Goal: Task Accomplishment & Management: Complete application form

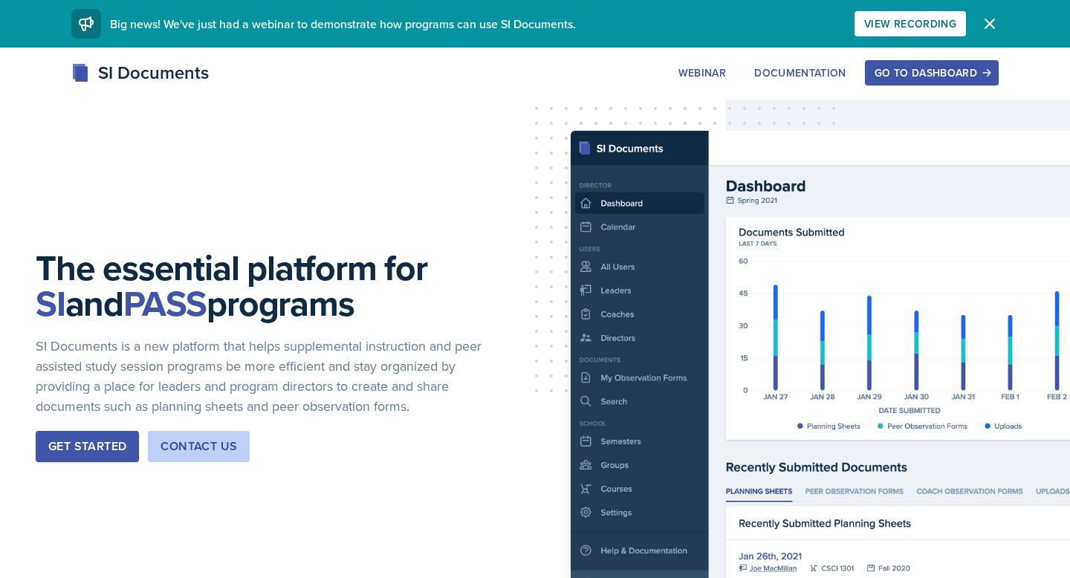
click at [902, 69] on div "Go to Dashboard" at bounding box center [932, 73] width 114 height 12
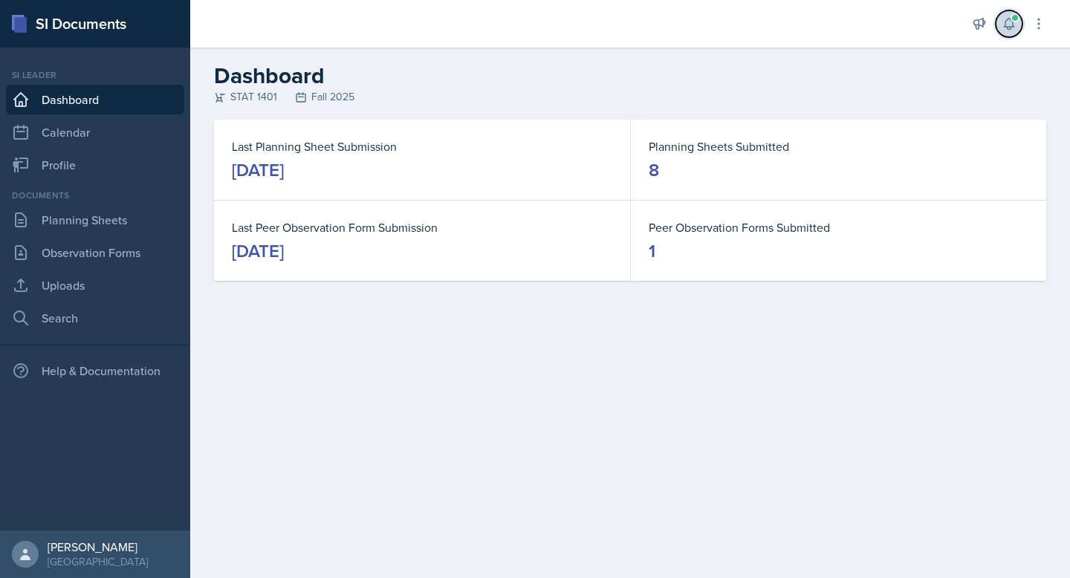
click at [1005, 22] on icon at bounding box center [1009, 24] width 10 height 11
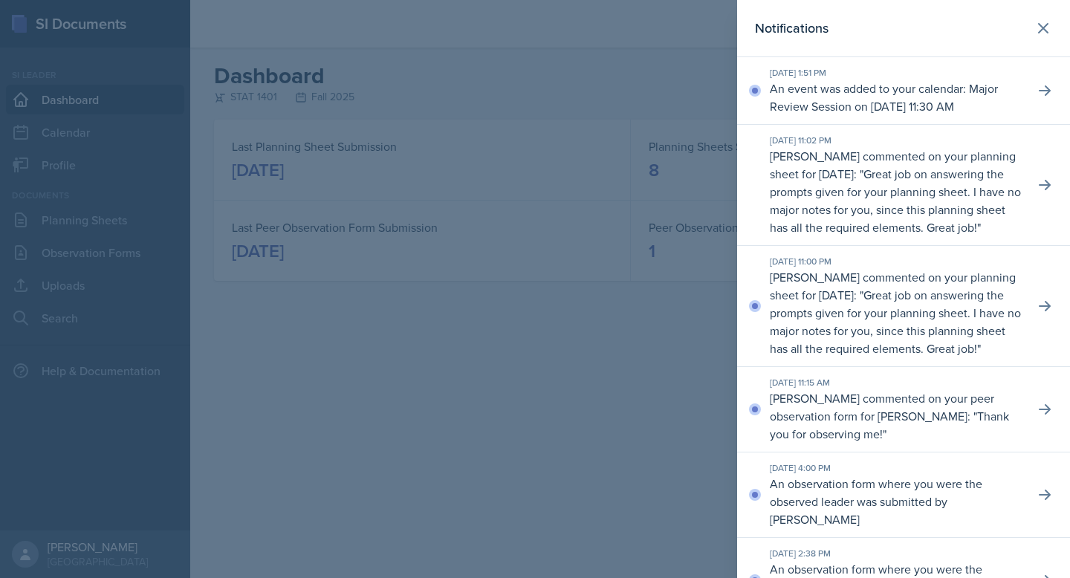
click at [944, 114] on p "An event was added to your calendar: Major Review Session on [DATE] 11:30 AM" at bounding box center [896, 98] width 253 height 36
click at [921, 357] on p "Great job on answering the prompts given for your planning sheet. I have no maj…" at bounding box center [895, 322] width 251 height 70
click at [1042, 24] on icon at bounding box center [1043, 28] width 18 height 18
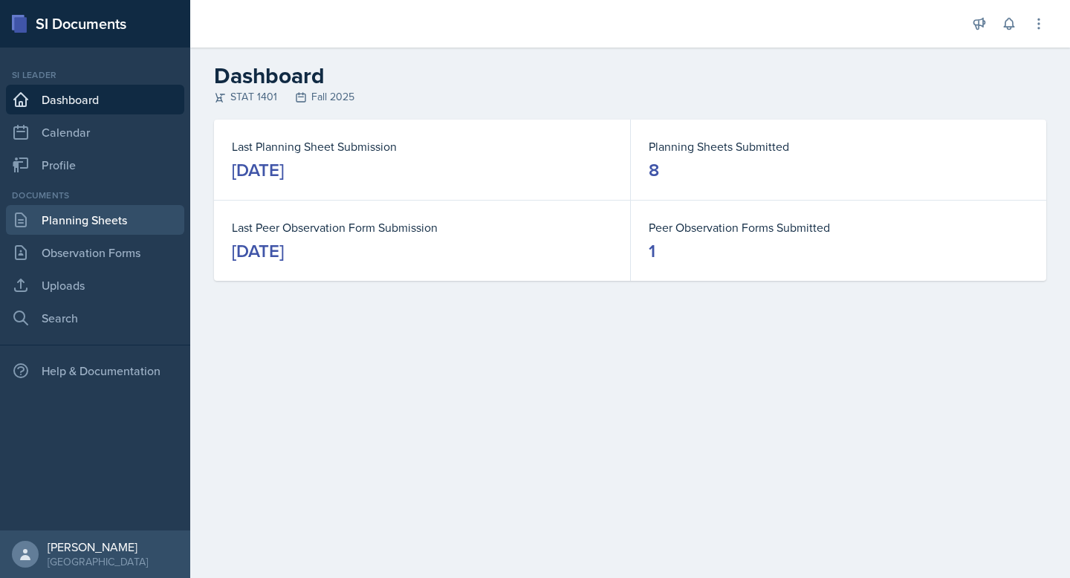
click at [89, 216] on link "Planning Sheets" at bounding box center [95, 220] width 178 height 30
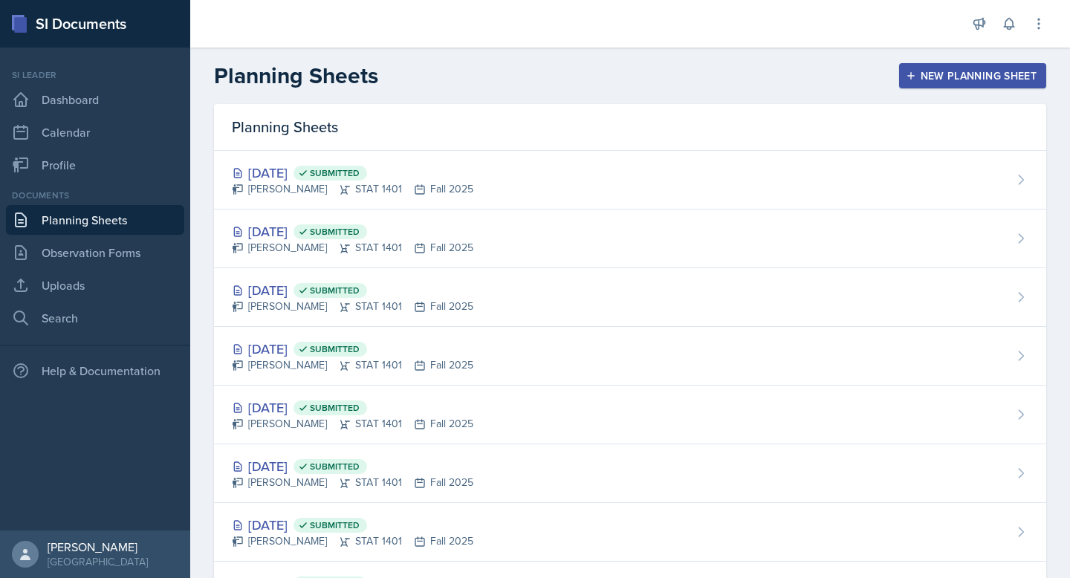
click at [965, 70] on div "New Planning Sheet" at bounding box center [973, 76] width 128 height 12
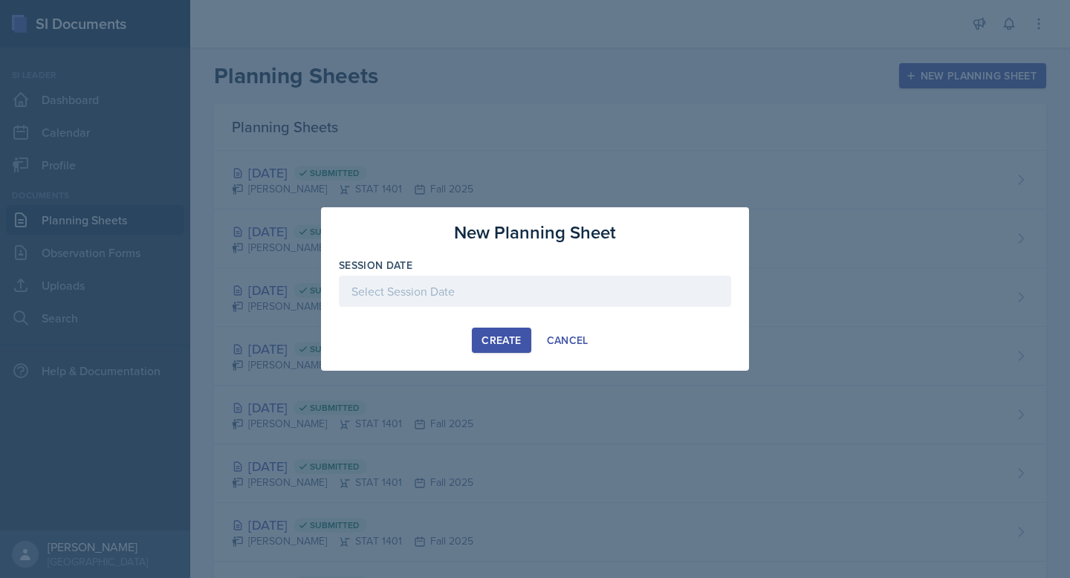
click at [536, 291] on div at bounding box center [535, 291] width 392 height 31
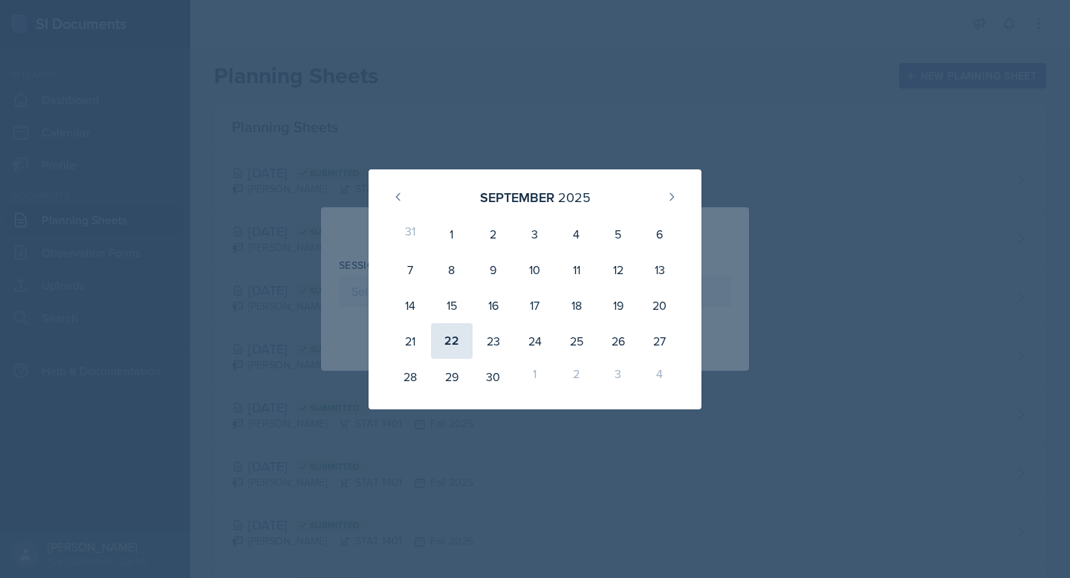
click at [455, 346] on div "22" at bounding box center [452, 341] width 42 height 36
type input "[DATE]"
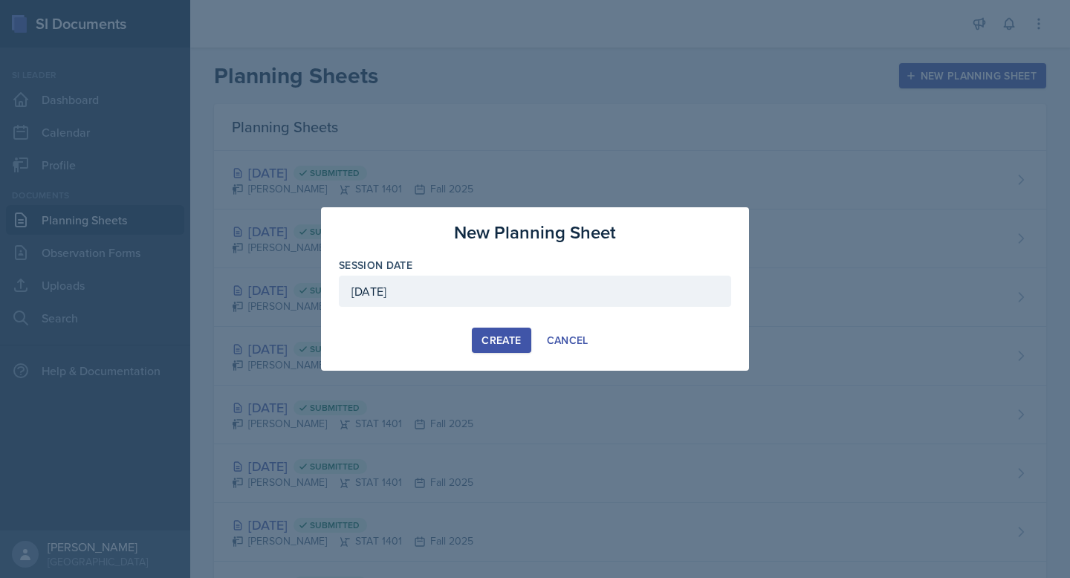
click at [489, 344] on div "Create" at bounding box center [500, 340] width 39 height 12
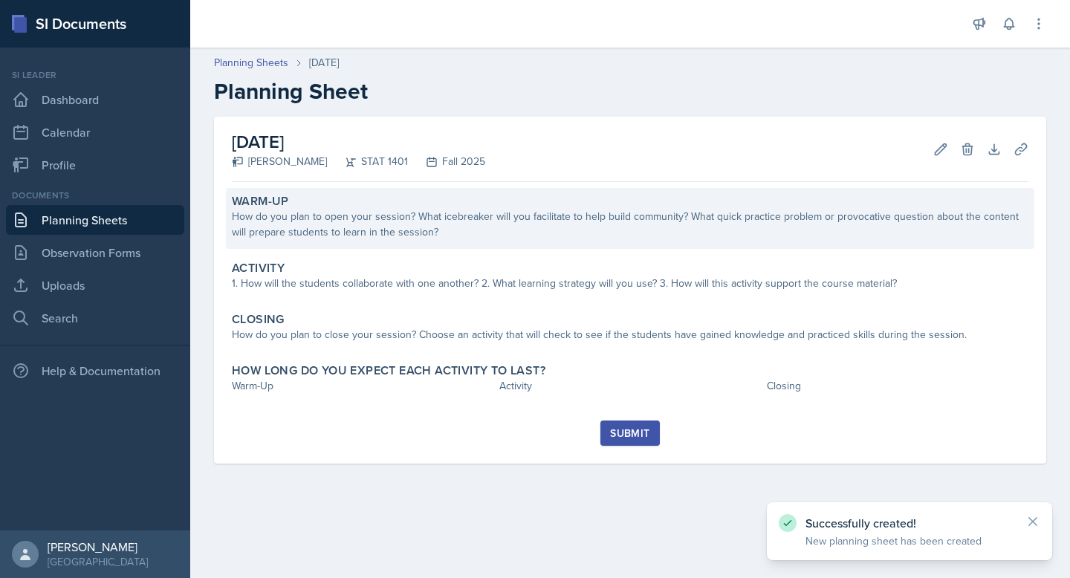
click at [439, 220] on div "How do you plan to open your session? What icebreaker will you facilitate to he…" at bounding box center [630, 224] width 797 height 31
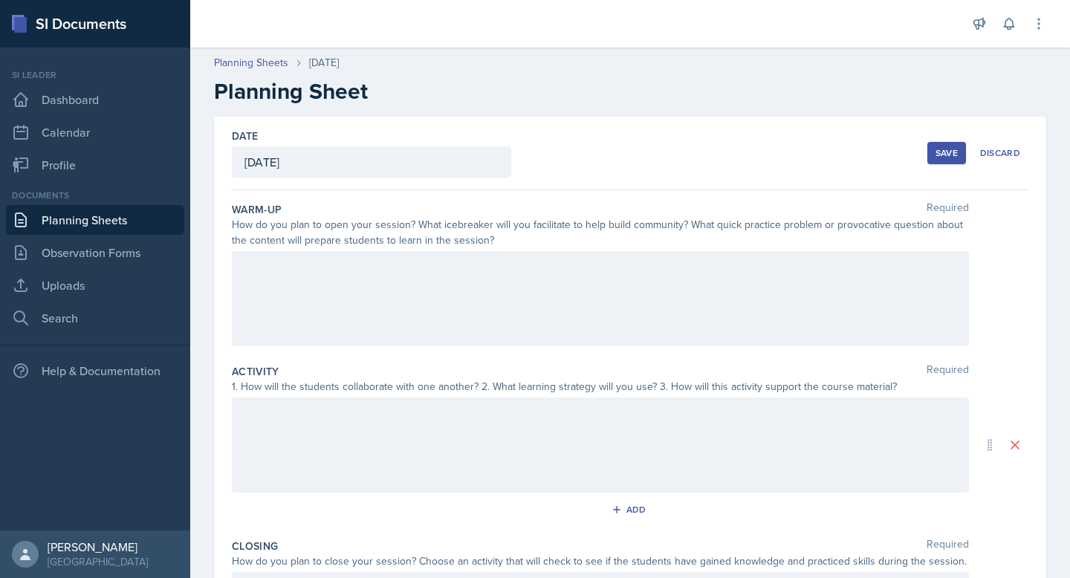
click at [415, 277] on div at bounding box center [600, 298] width 737 height 95
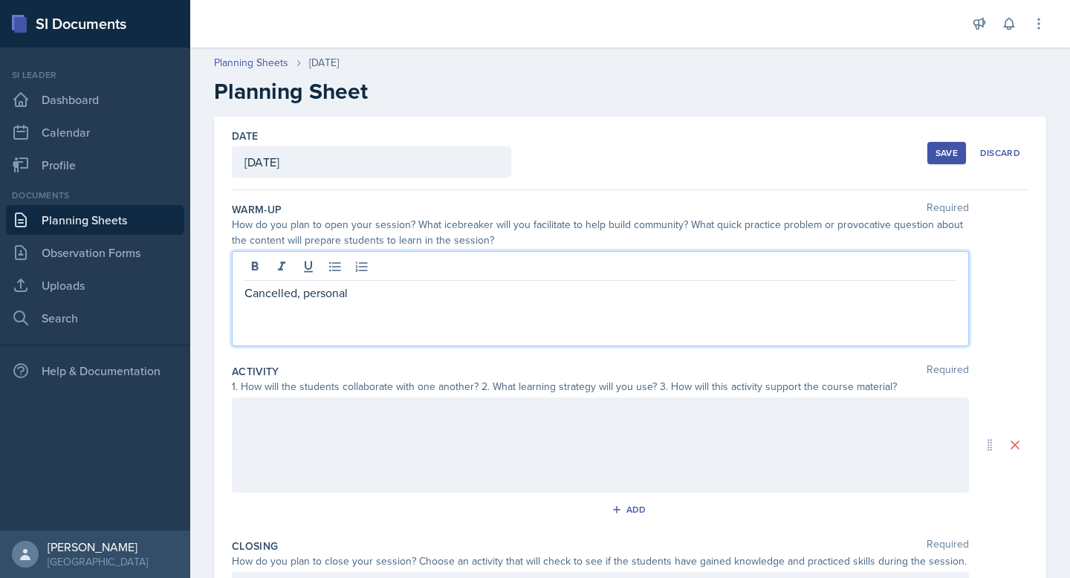
click at [329, 422] on div at bounding box center [600, 445] width 737 height 95
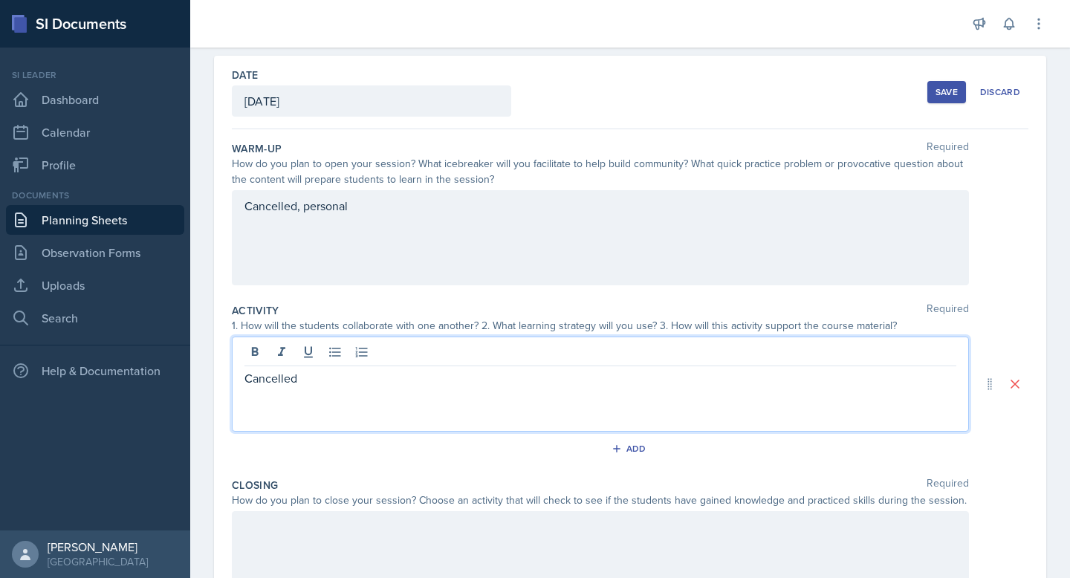
scroll to position [195, 0]
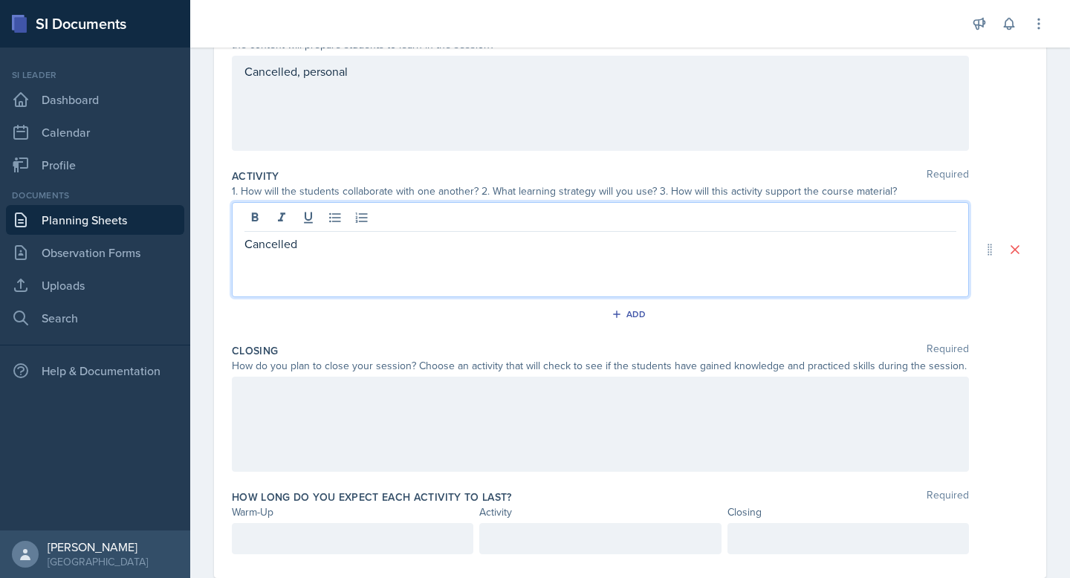
click at [282, 246] on p "Cancelled" at bounding box center [600, 244] width 712 height 18
copy p "Cancelled"
click at [294, 404] on div at bounding box center [600, 424] width 737 height 95
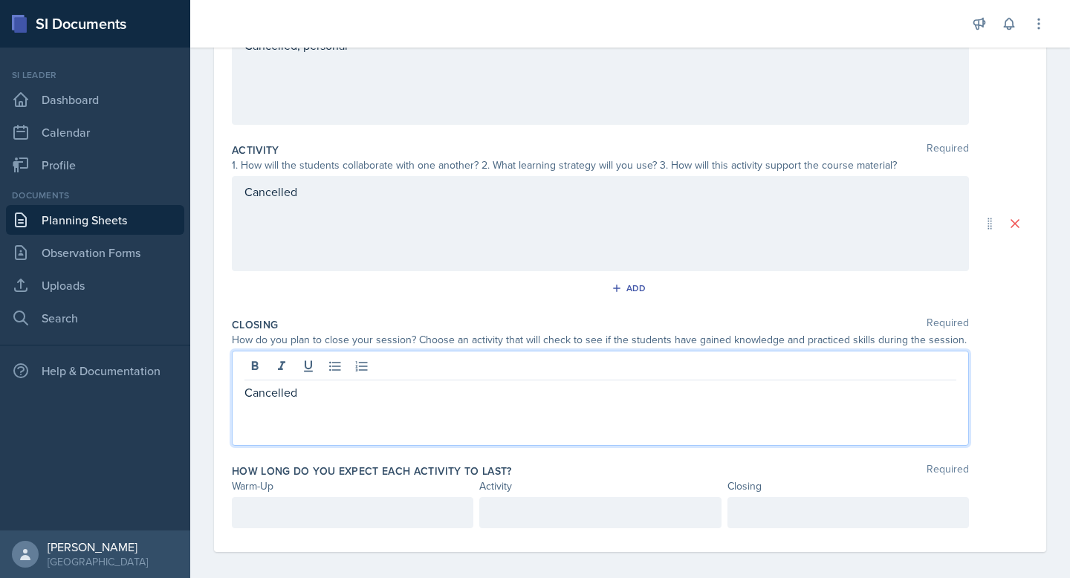
click at [304, 510] on div at bounding box center [352, 512] width 241 height 31
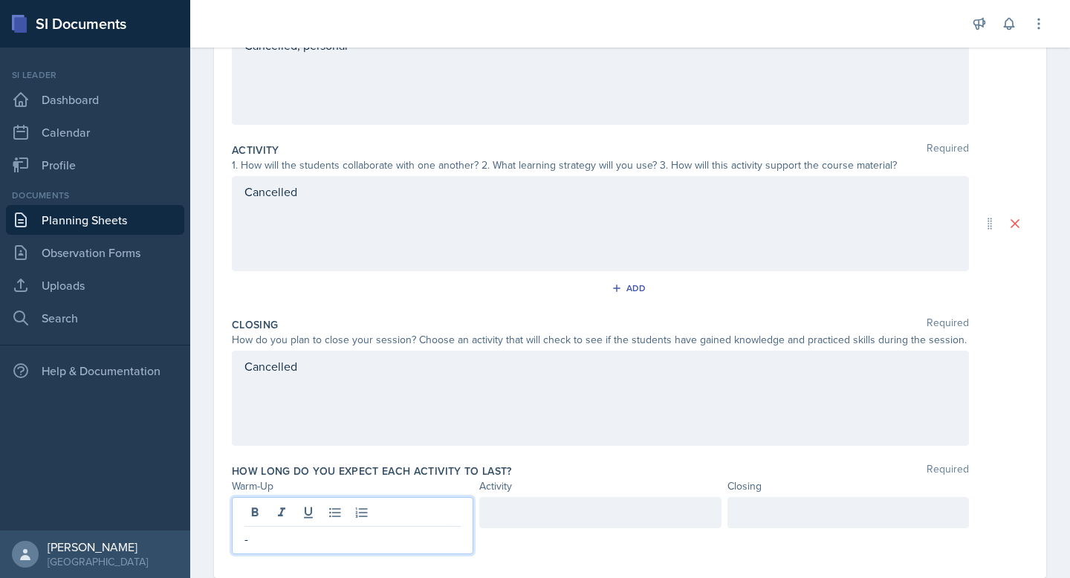
click at [492, 518] on div at bounding box center [599, 512] width 241 height 31
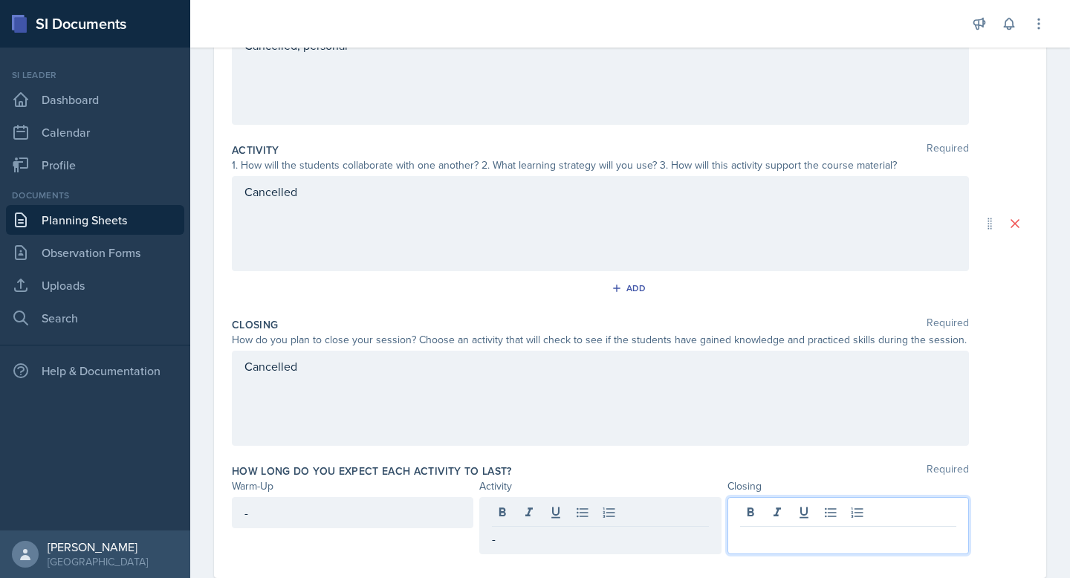
click at [857, 521] on div at bounding box center [847, 525] width 241 height 57
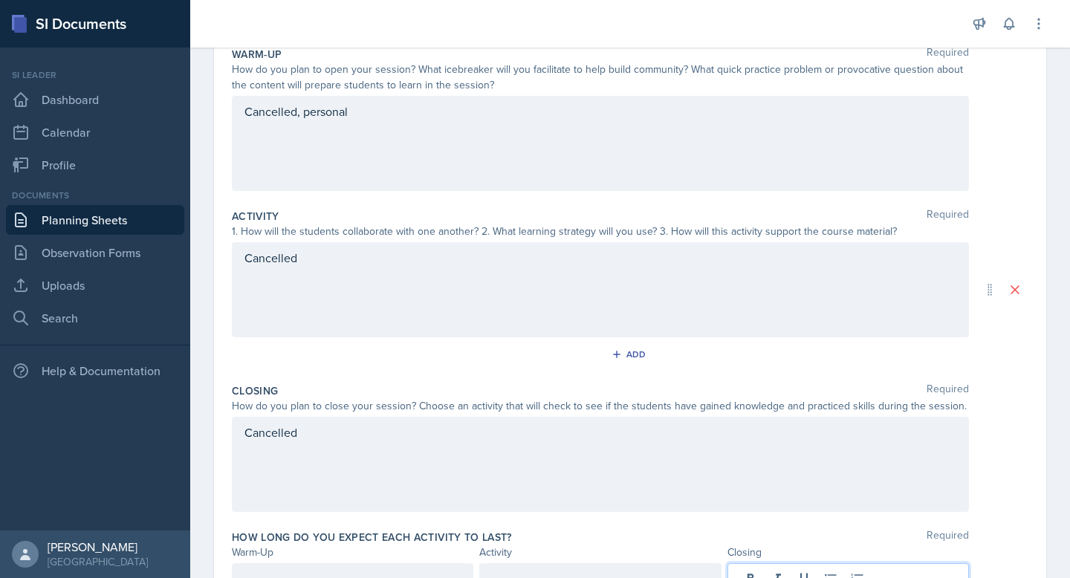
scroll to position [0, 0]
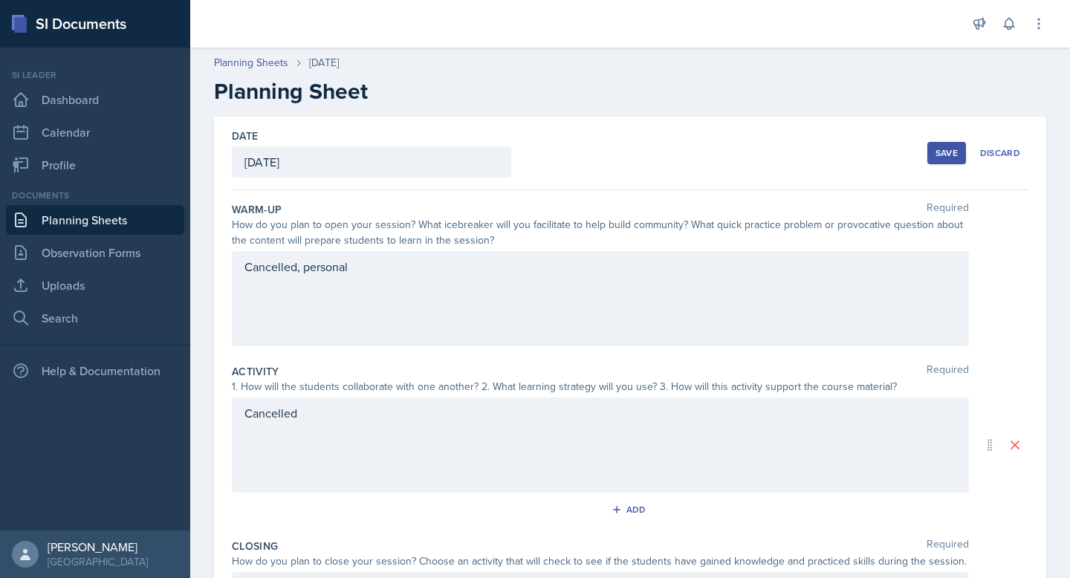
click at [936, 150] on div "Save" at bounding box center [946, 153] width 22 height 12
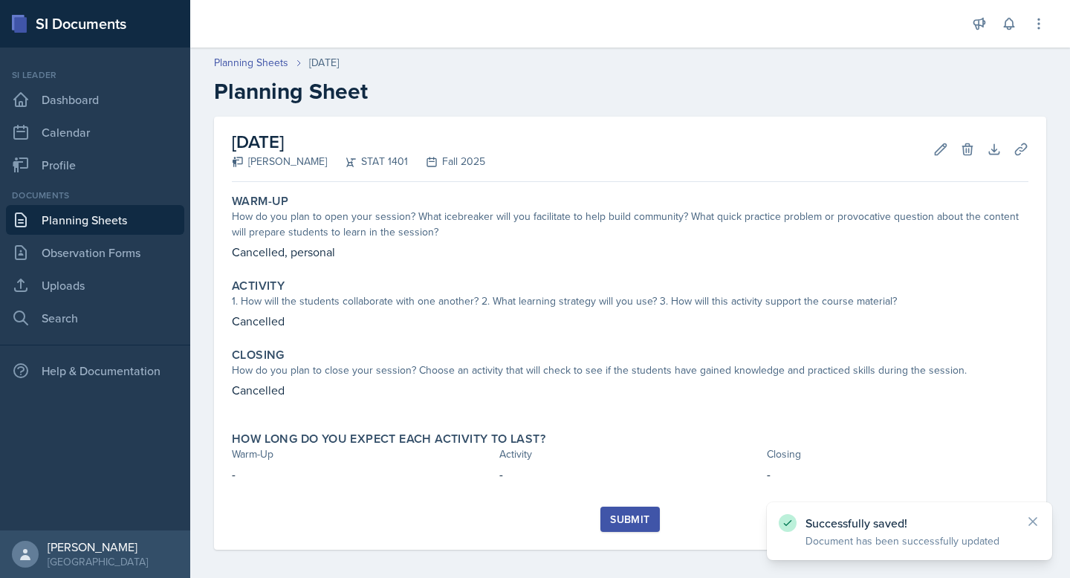
click at [645, 513] on div "Submit" at bounding box center [629, 519] width 39 height 12
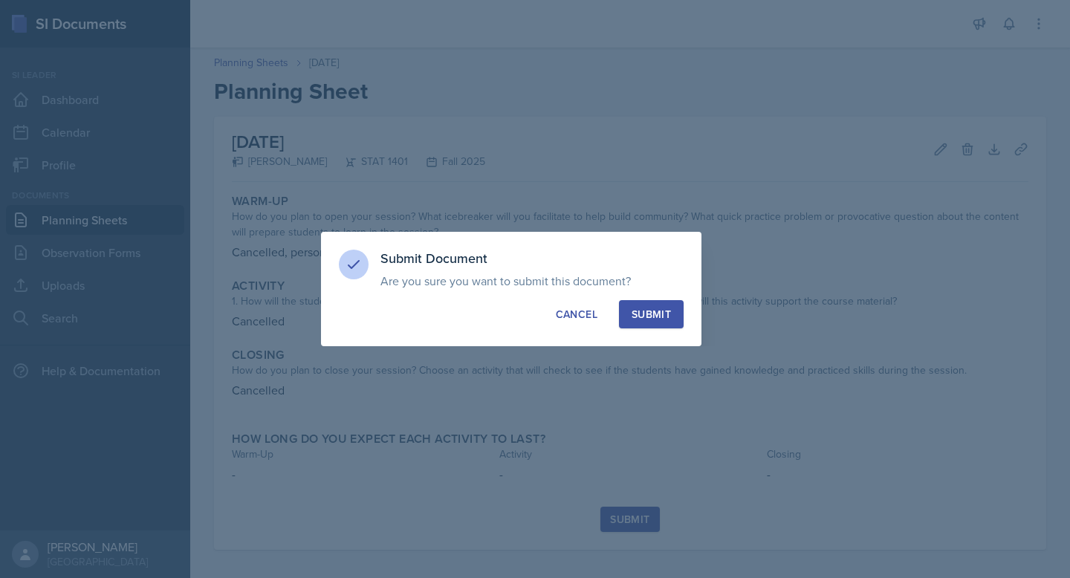
click at [652, 312] on div "Submit" at bounding box center [651, 314] width 39 height 15
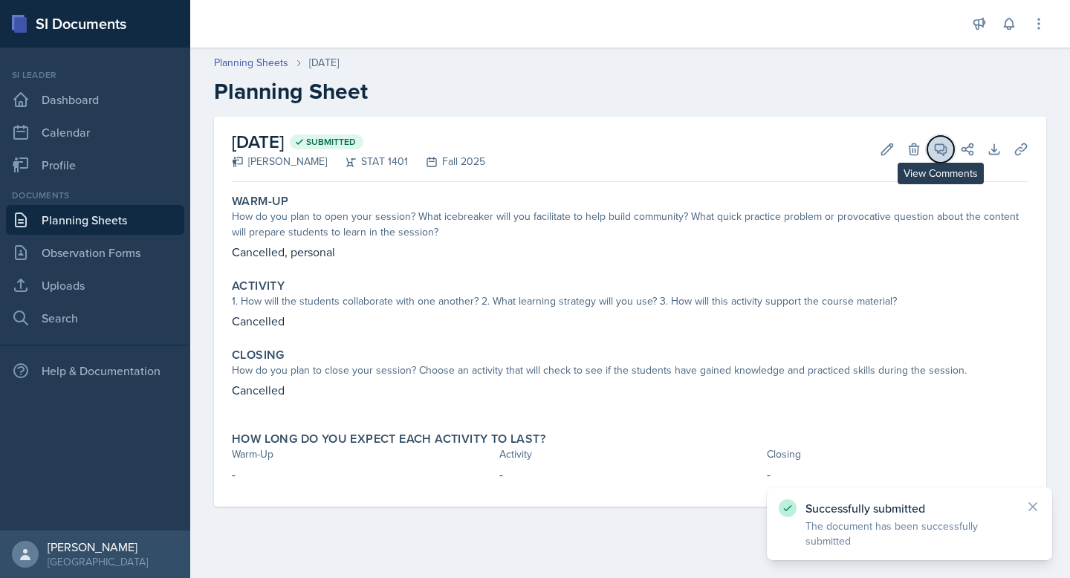
click at [939, 146] on icon at bounding box center [940, 149] width 15 height 15
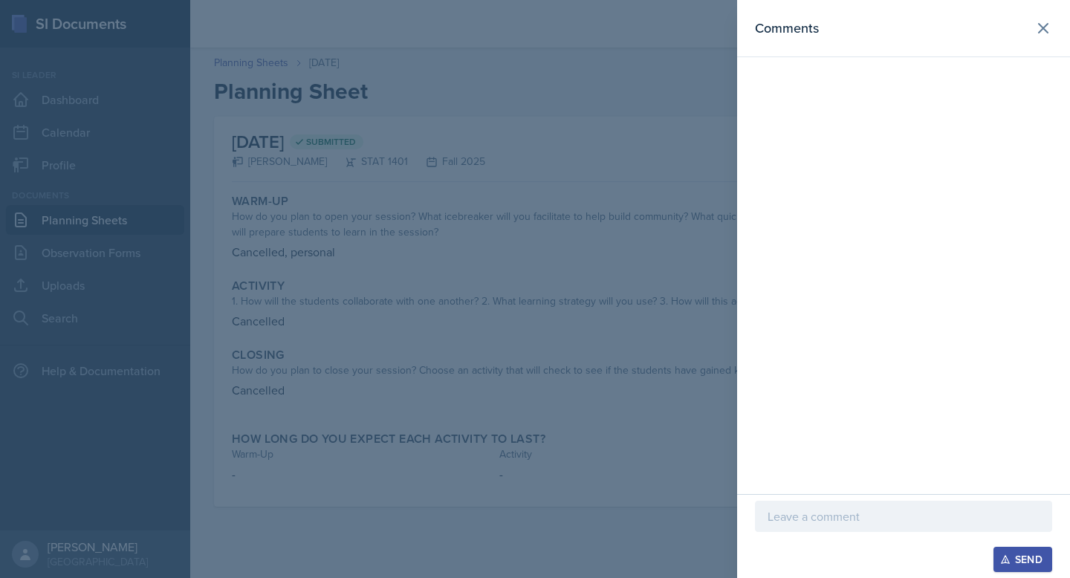
click at [1039, 503] on icon at bounding box center [1032, 506] width 15 height 15
click at [846, 517] on p at bounding box center [904, 517] width 272 height 18
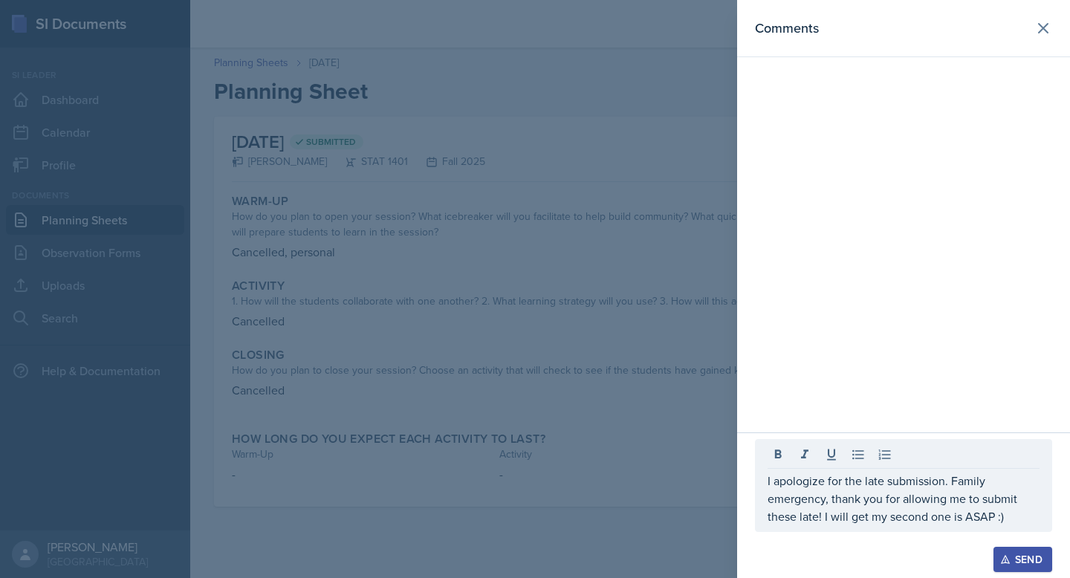
click at [1037, 564] on div "Send" at bounding box center [1022, 560] width 39 height 12
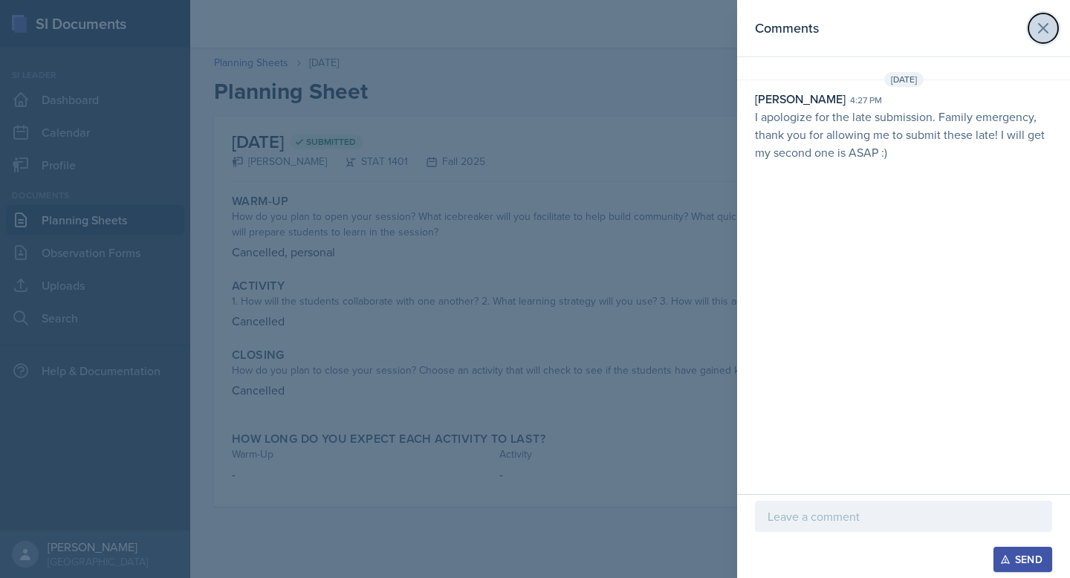
click at [1040, 25] on icon at bounding box center [1043, 28] width 9 height 9
